Goal: Transaction & Acquisition: Obtain resource

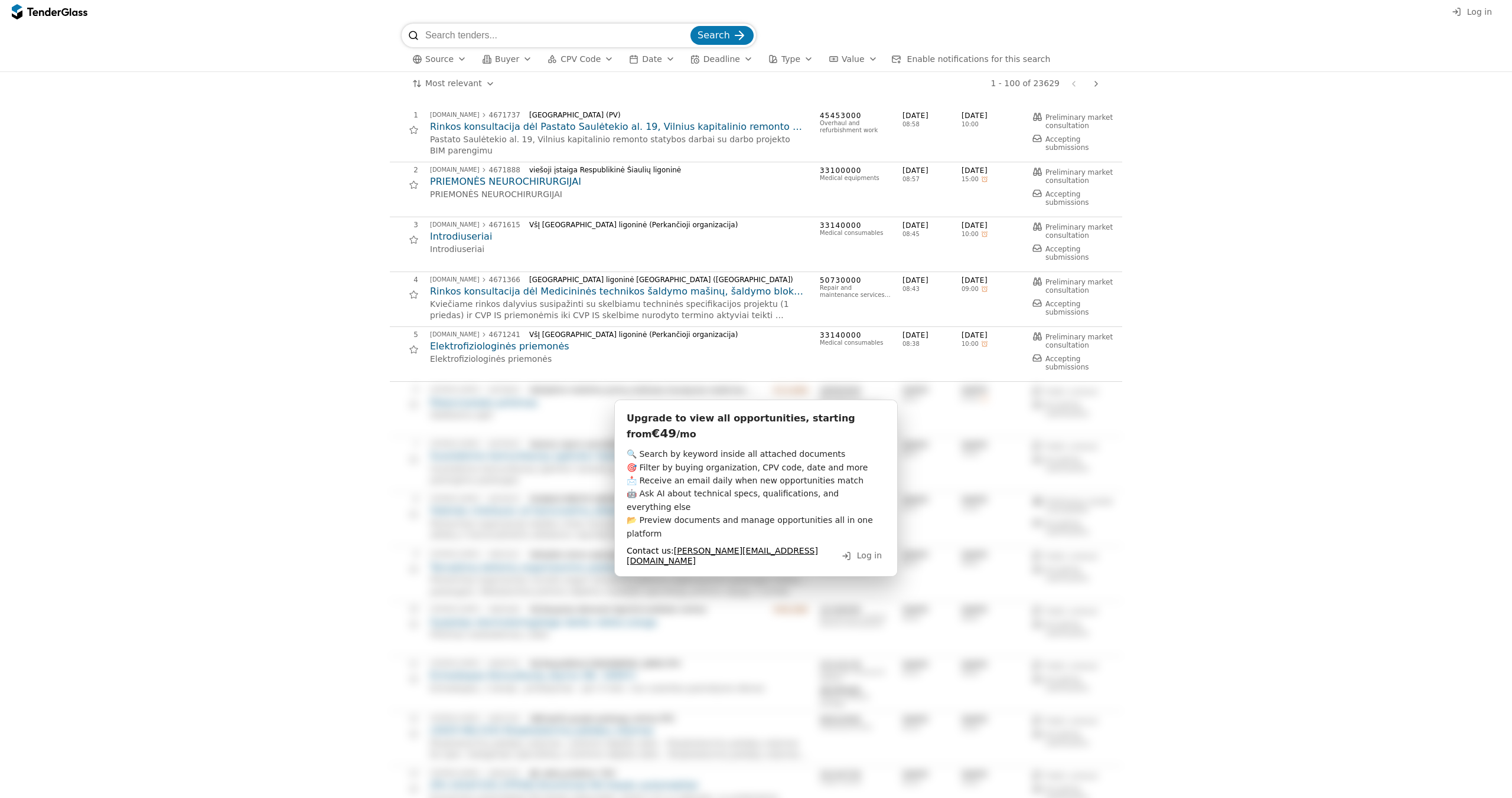
click at [444, 56] on span "Source" at bounding box center [440, 58] width 28 height 9
click at [449, 86] on div at bounding box center [448, 83] width 9 height 9
click at [907, 58] on div "button" at bounding box center [923, 59] width 33 height 31
click at [906, 42] on div "Search" at bounding box center [756, 36] width 709 height 24
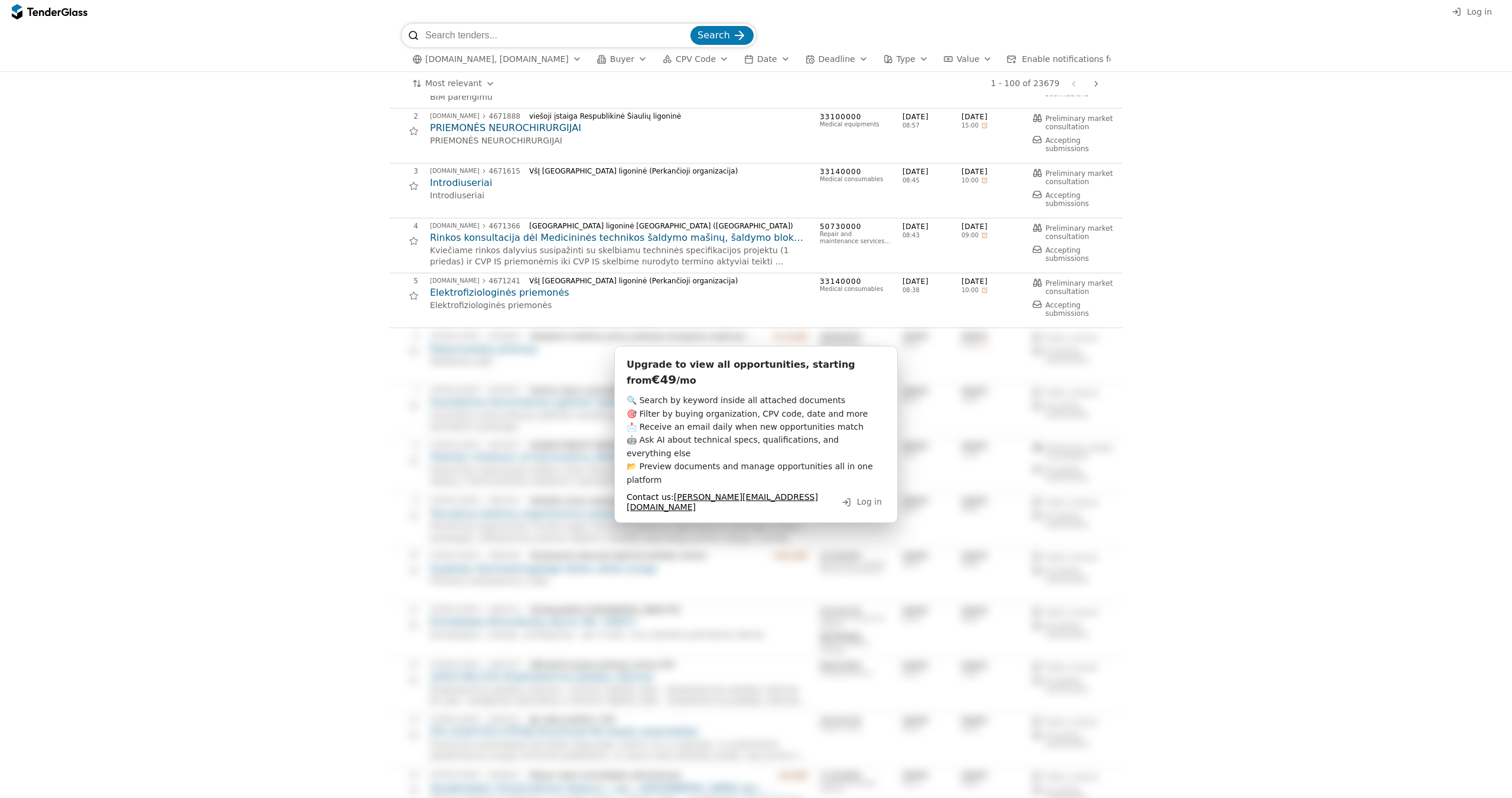
scroll to position [56, 0]
click at [670, 363] on span "Upgrade to view all opportunities, starting from" at bounding box center [742, 370] width 231 height 27
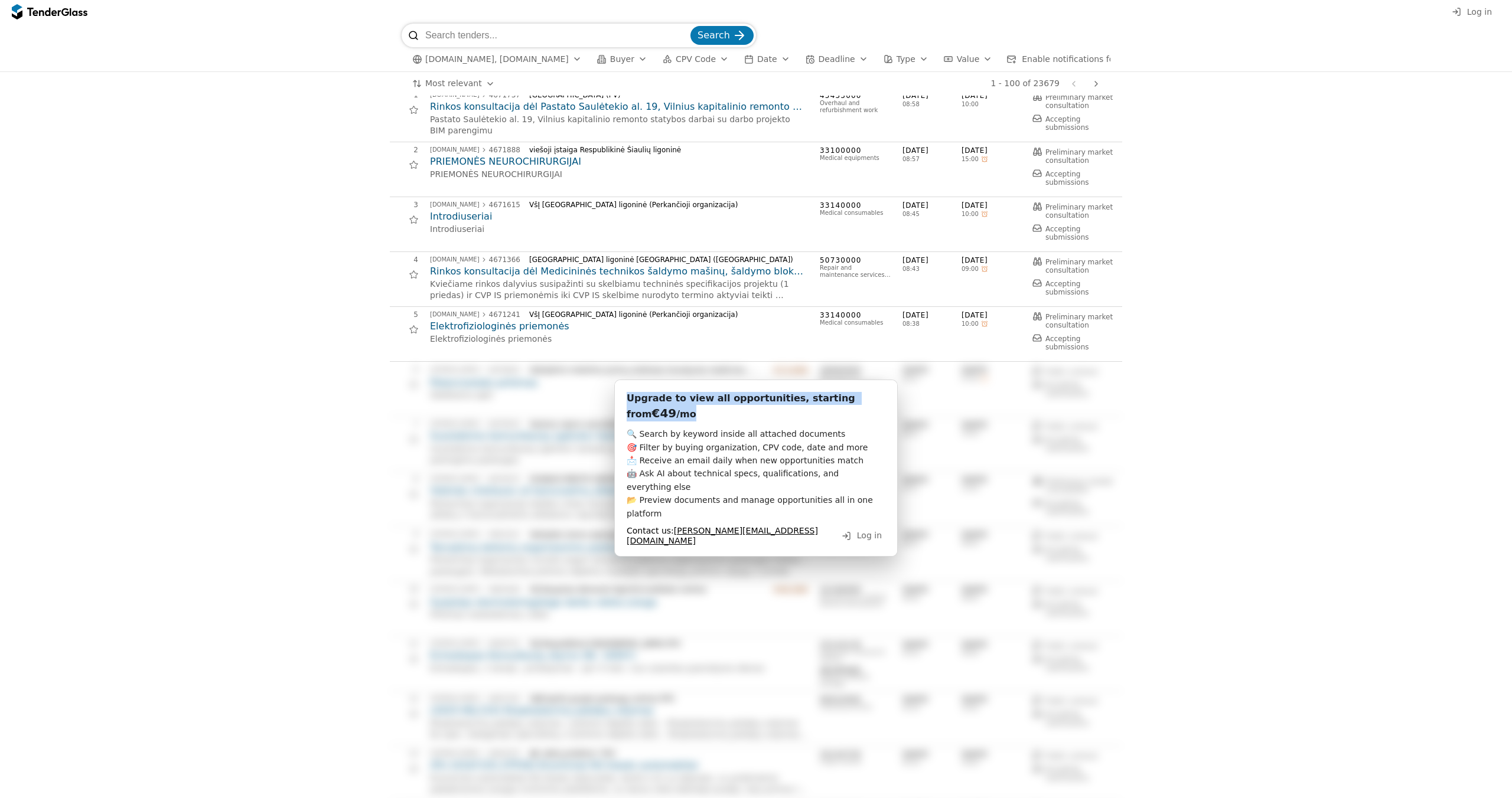
scroll to position [0, 0]
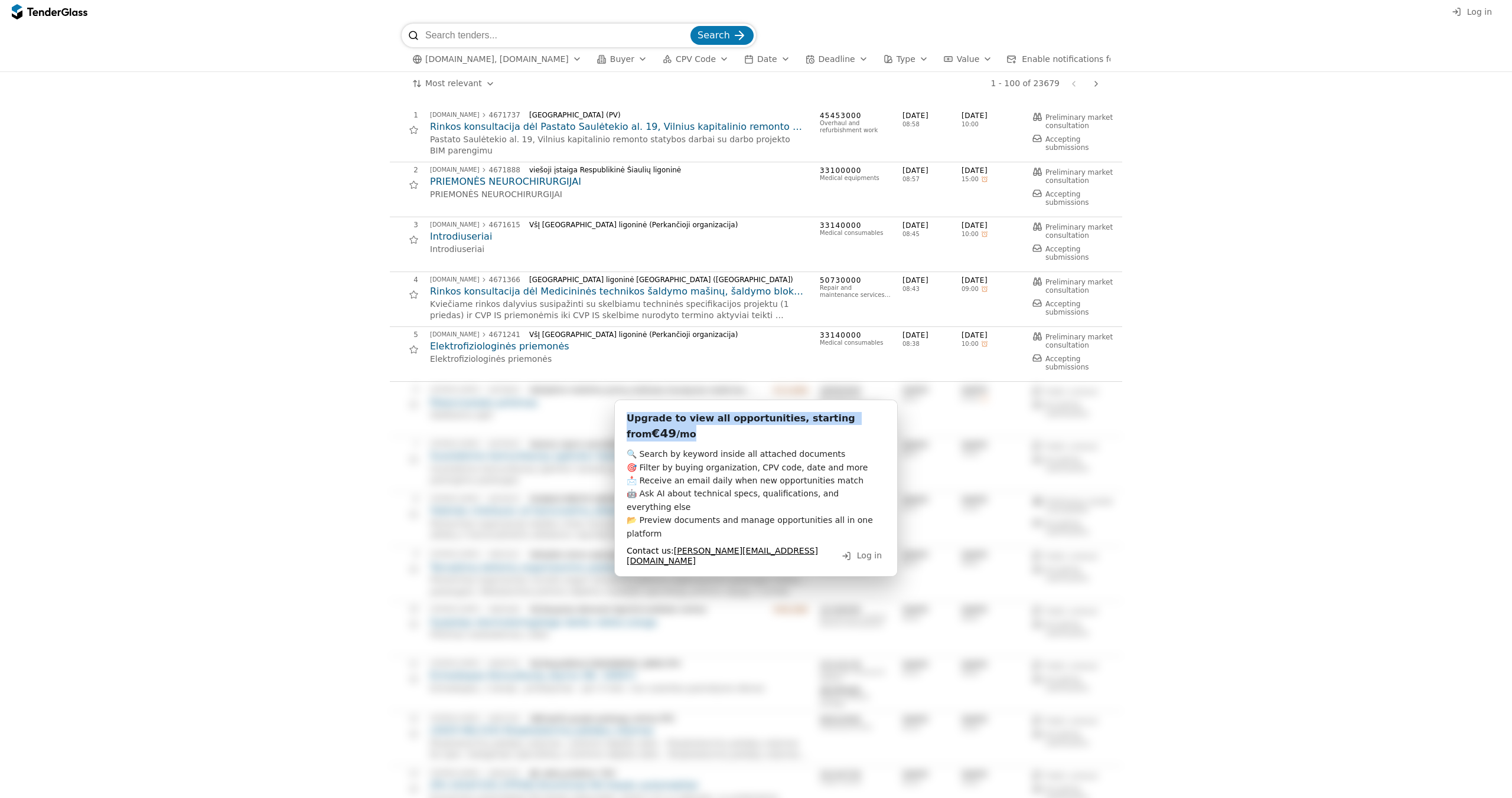
click at [470, 182] on h2 "PRIEMONĖS NEUROCHIRURGIJAI" at bounding box center [618, 181] width 378 height 13
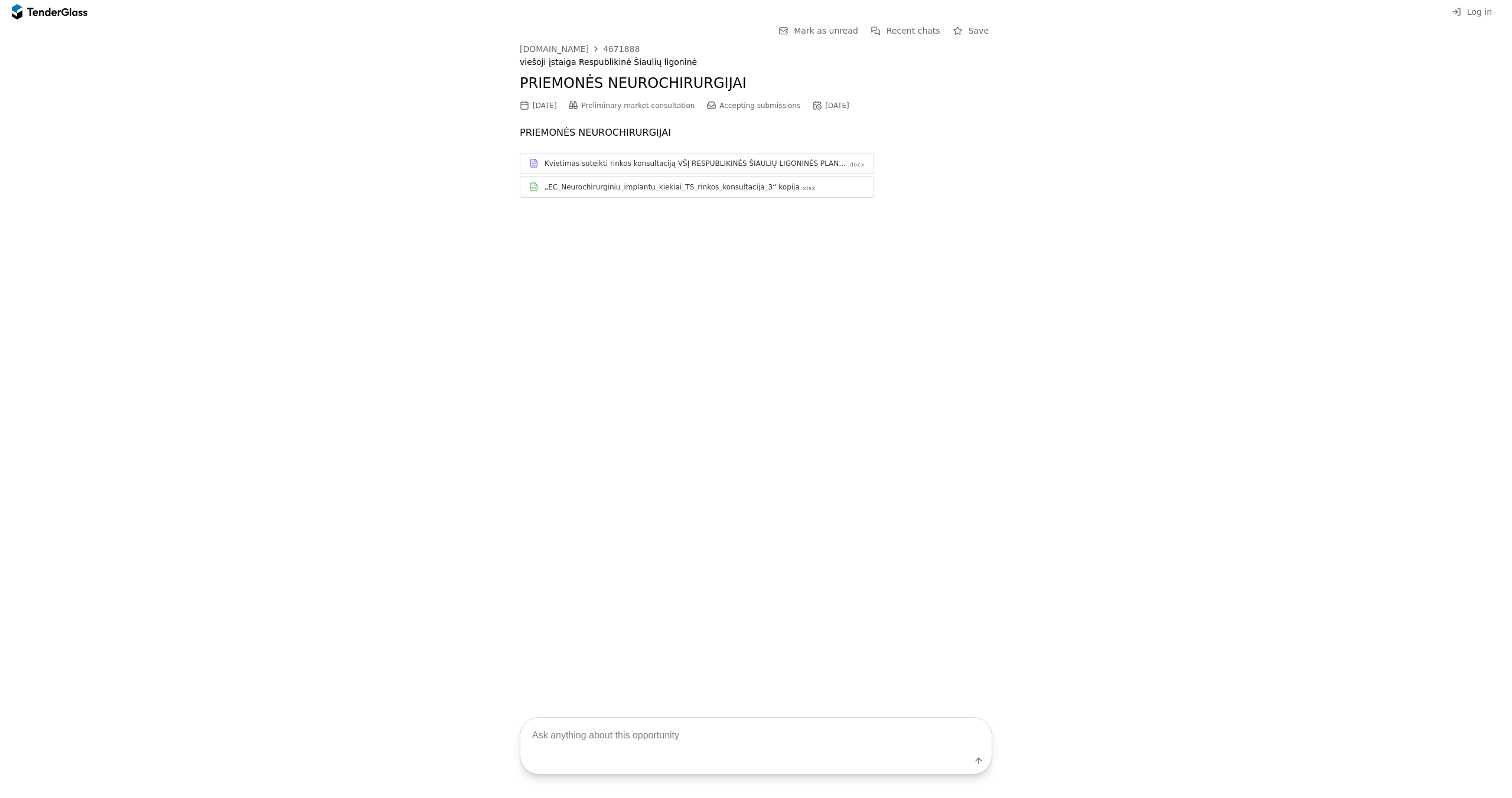
click at [544, 164] on div "Kvietimas suteikti rinkos konsultaciją VŠĮ RESPUBLIKINĖS ŠIAULIŲ LIGONINĖS PLAN…" at bounding box center [695, 163] width 302 height 9
click at [229, 193] on div "Go Back Mark as unread Recent chats Save [DOMAIN_NAME] 4671888 viešoji įstaiga …" at bounding box center [755, 120] width 1500 height 193
click at [585, 193] on div "„EC_Neurochirurginiu_implantu_kiekiai_TS_rinkos_konsultacija_3“ kopija .xlsx" at bounding box center [697, 186] width 353 height 15
